Goal: Information Seeking & Learning: Learn about a topic

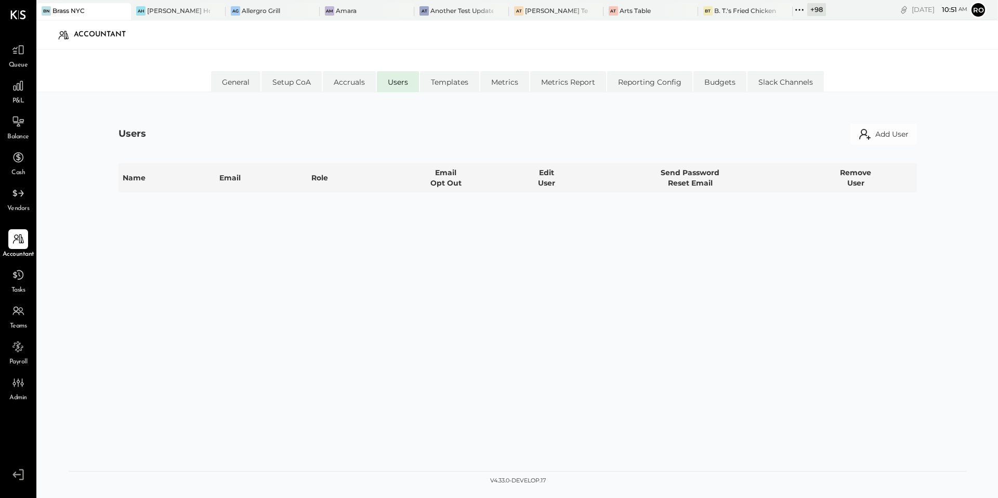
click at [7, 87] on div "P&L" at bounding box center [18, 91] width 30 height 30
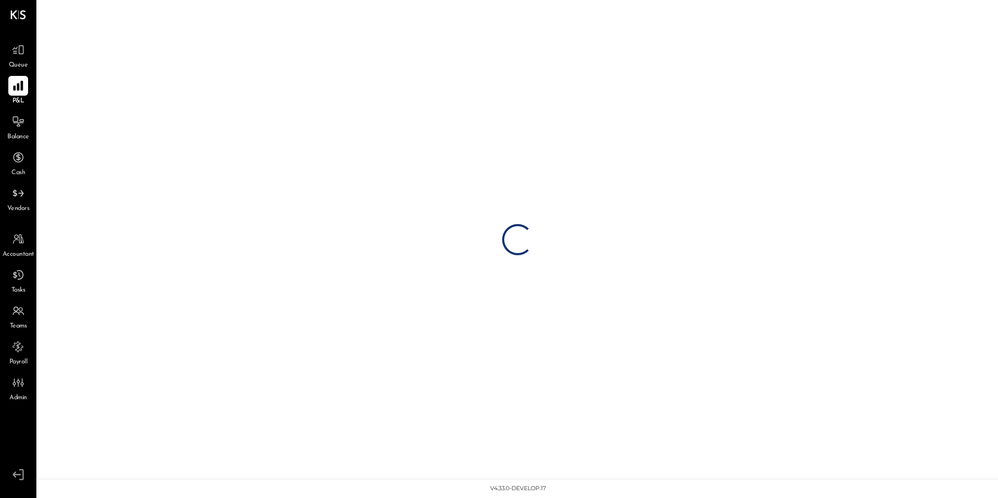
click at [17, 87] on icon at bounding box center [18, 86] width 10 height 10
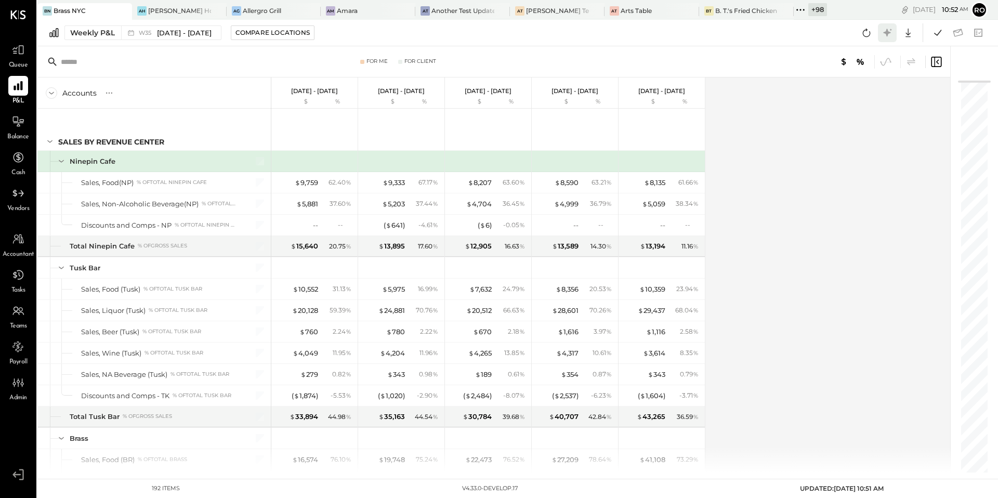
click at [883, 34] on icon at bounding box center [887, 33] width 14 height 14
